Goal: Task Accomplishment & Management: Manage account settings

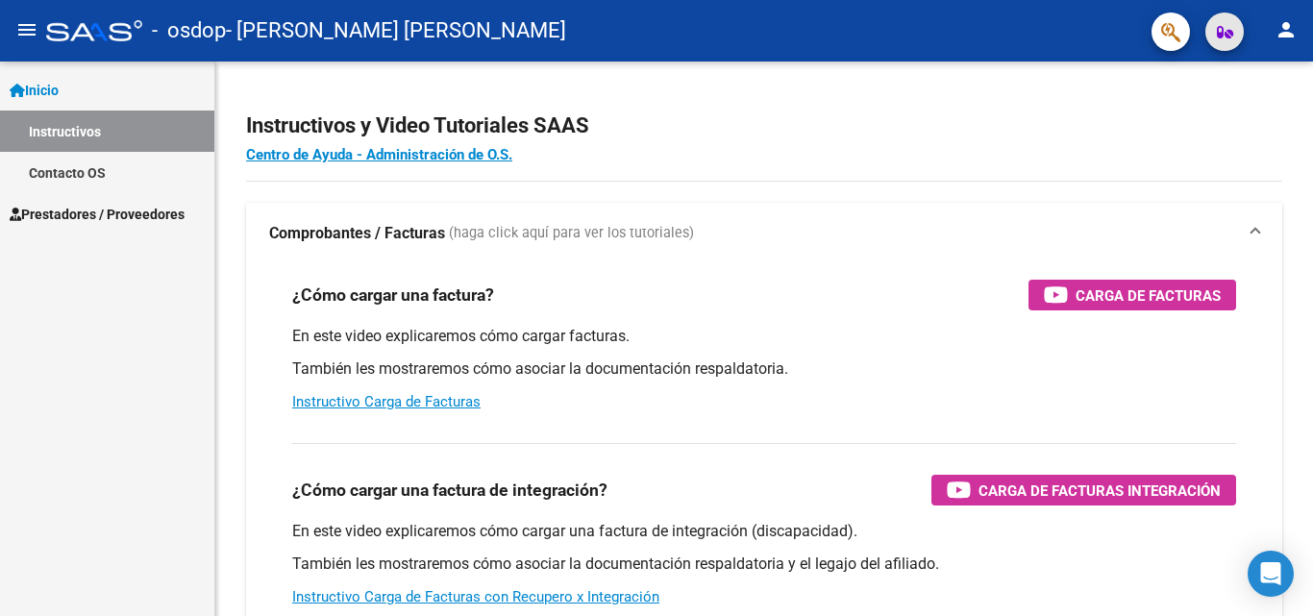
click at [1222, 37] on icon "button" at bounding box center [1225, 32] width 16 height 14
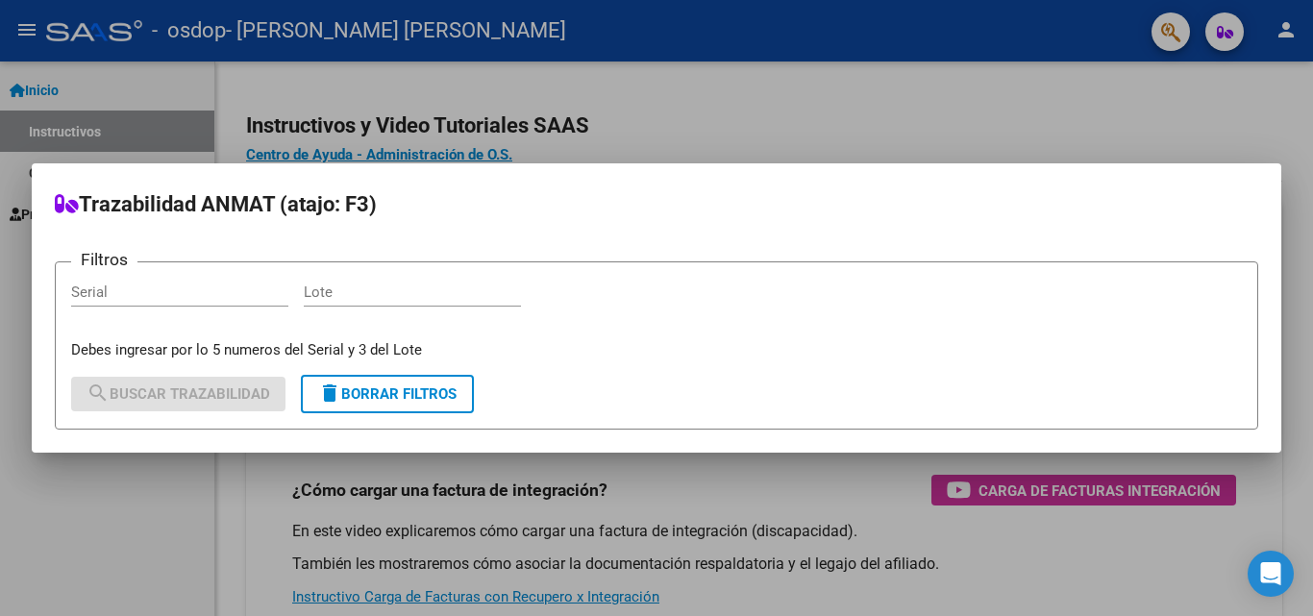
click at [1106, 93] on div at bounding box center [656, 308] width 1313 height 616
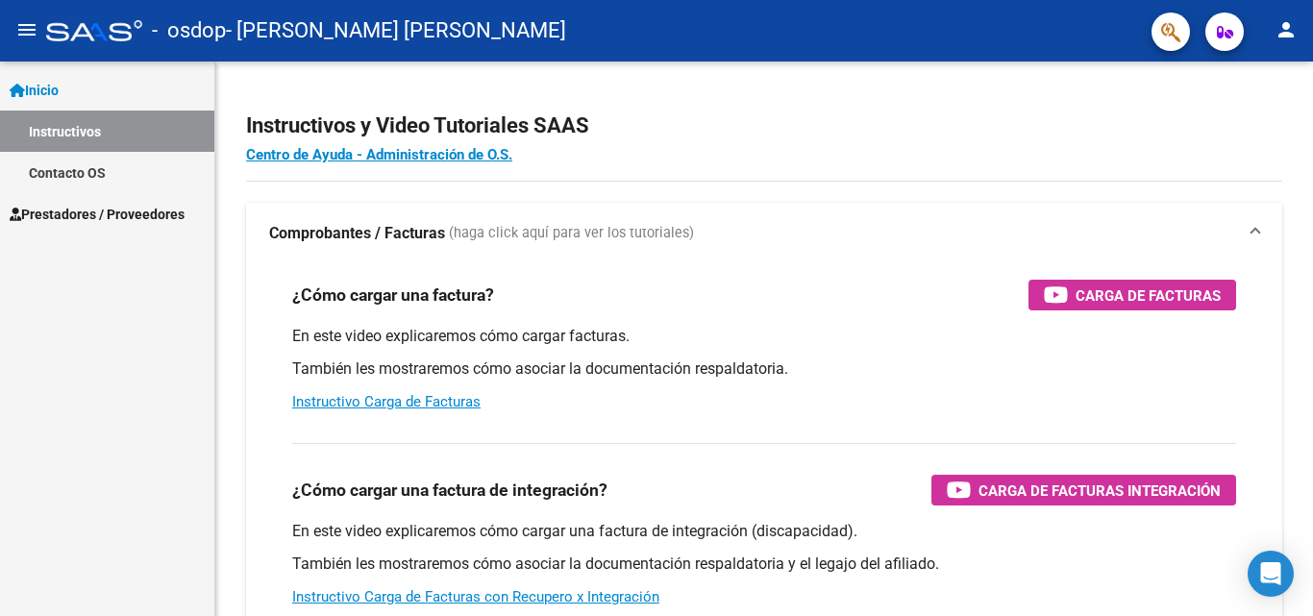
click at [1287, 22] on mat-icon "person" at bounding box center [1285, 29] width 23 height 23
click at [1264, 78] on button "person Mi Perfil" at bounding box center [1246, 81] width 117 height 46
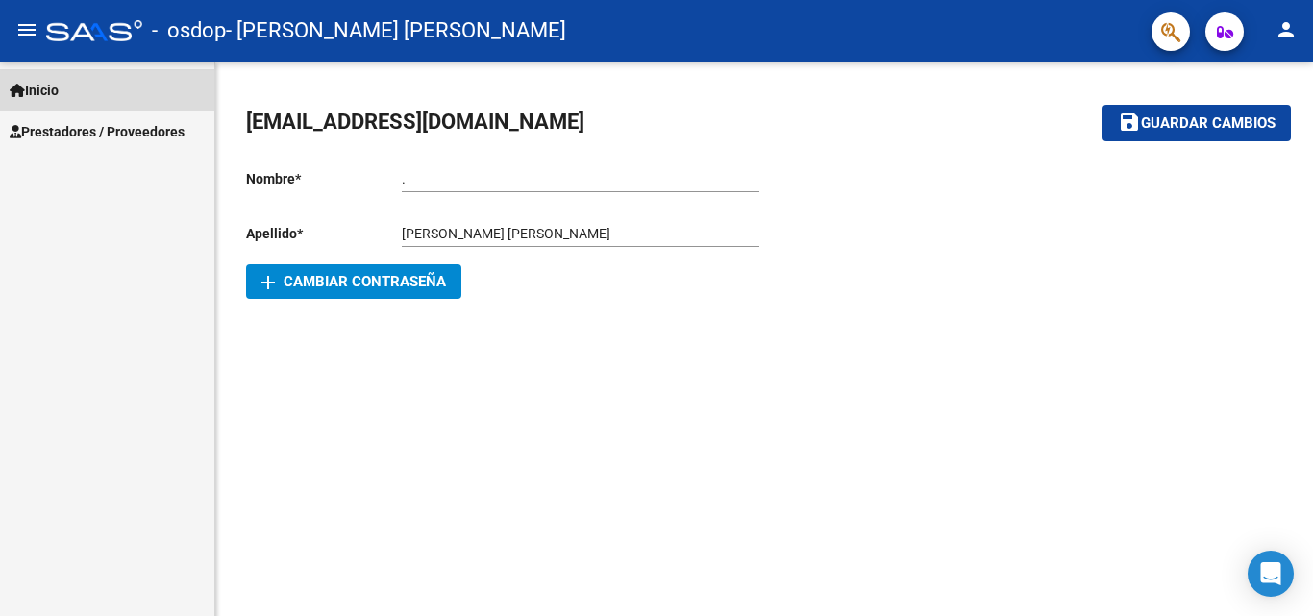
click at [69, 89] on link "Inicio" at bounding box center [107, 89] width 214 height 41
click at [409, 184] on input "." at bounding box center [581, 179] width 358 height 16
click at [50, 87] on span "Inicio" at bounding box center [34, 90] width 49 height 21
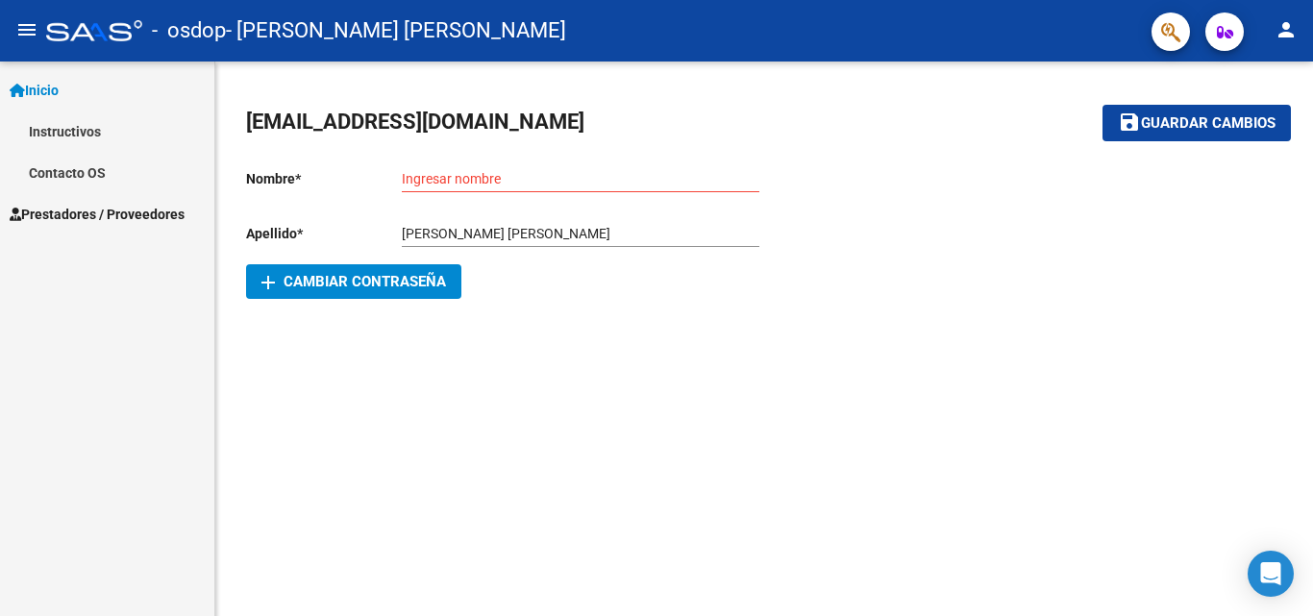
click at [30, 32] on mat-icon "menu" at bounding box center [26, 29] width 23 height 23
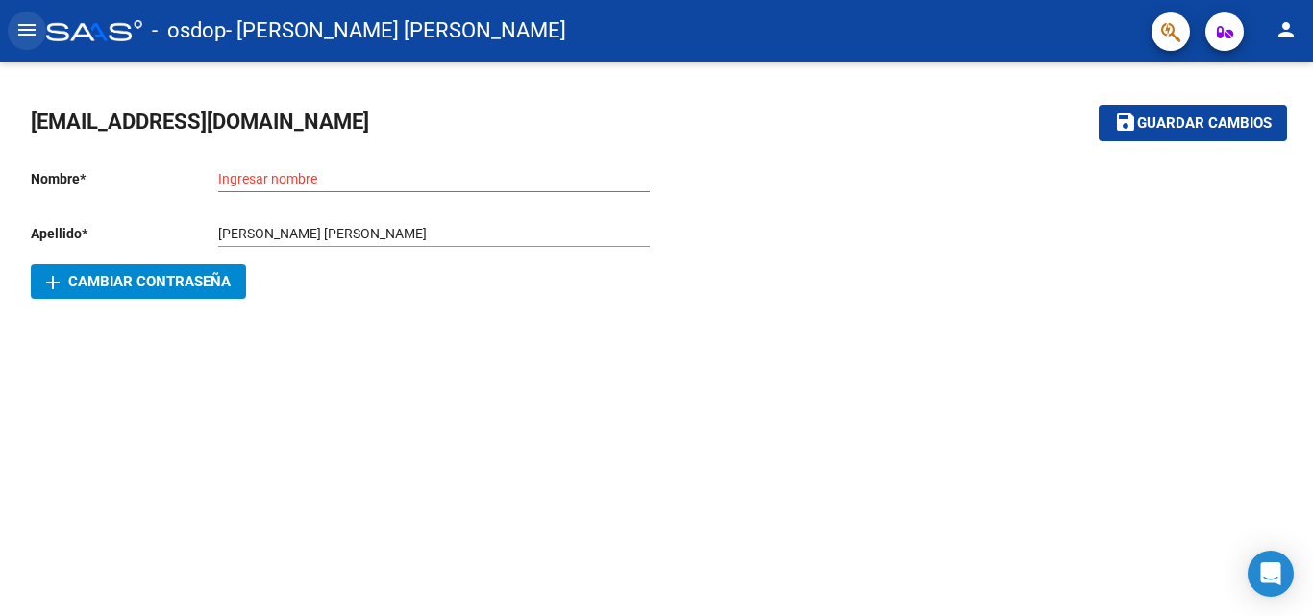
click at [30, 32] on mat-icon "menu" at bounding box center [26, 29] width 23 height 23
